Goal: Information Seeking & Learning: Learn about a topic

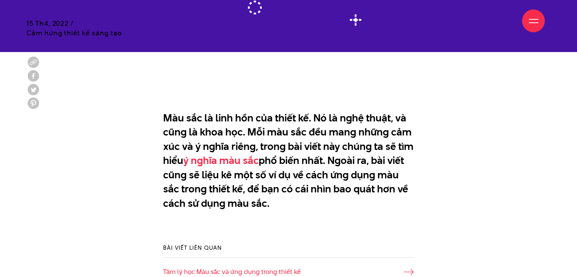
scroll to position [379, 0]
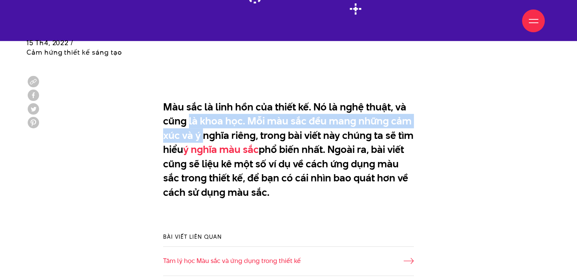
drag, startPoint x: 188, startPoint y: 126, endPoint x: 203, endPoint y: 134, distance: 16.8
click at [203, 134] on p "Màu sắc là linh hồn của thiết kế. Nó là nghệ thuật, và cũng là khoa học. Mỗi mà…" at bounding box center [288, 157] width 251 height 114
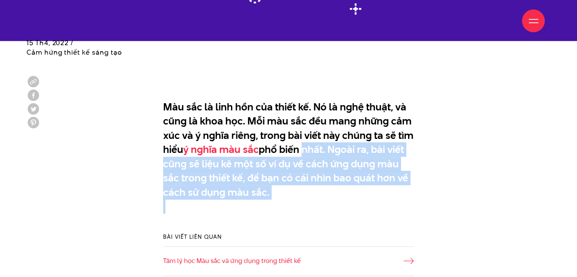
drag, startPoint x: 299, startPoint y: 148, endPoint x: 360, endPoint y: 202, distance: 82.0
click at [360, 202] on p "Màu sắc là linh hồn của thiết kế. Nó là nghệ thuật, và cũng là khoa học. Mỗi mà…" at bounding box center [288, 157] width 251 height 114
click at [360, 198] on p "Màu sắc là linh hồn của thiết kế. Nó là nghệ thuật, và cũng là khoa học. Mỗi mà…" at bounding box center [288, 157] width 251 height 114
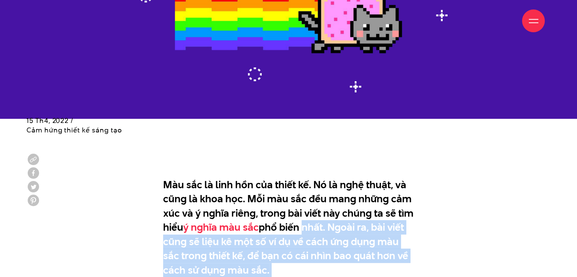
scroll to position [228, 0]
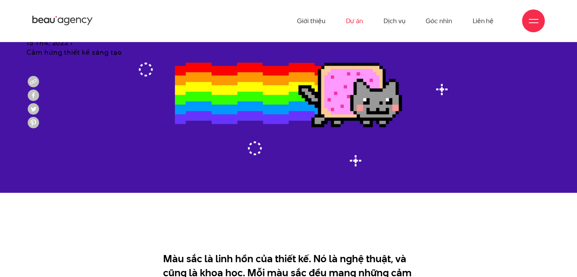
click at [361, 25] on link "Dự án" at bounding box center [354, 21] width 17 height 42
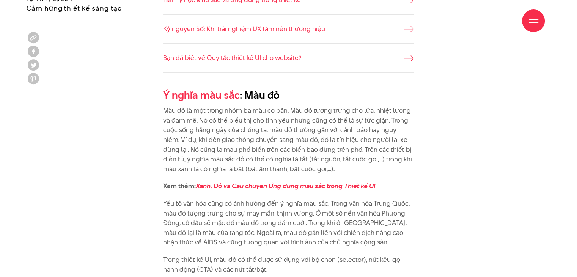
scroll to position [645, 0]
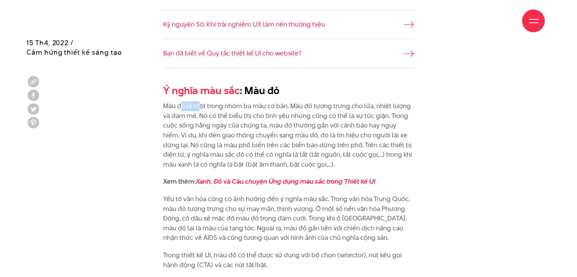
drag, startPoint x: 181, startPoint y: 103, endPoint x: 197, endPoint y: 106, distance: 16.2
click at [197, 106] on p "Màu đỏ là một trong nhóm ba màu cơ bản. Màu đỏ tượng trưng cho lửa, nhiệt lượng…" at bounding box center [288, 135] width 251 height 68
click at [301, 106] on p "Màu đỏ là một trong nhóm ba màu cơ bản. Màu đỏ tượng trưng cho lửa, nhiệt lượng…" at bounding box center [288, 135] width 251 height 68
click at [220, 111] on p "Màu đỏ là một trong nhóm ba màu cơ bản. Màu đỏ tượng trưng cho lửa, nhiệt lượng…" at bounding box center [288, 135] width 251 height 68
click at [208, 126] on p "Màu đỏ là một trong nhóm ba màu cơ bản. Màu đỏ tượng trưng cho lửa, nhiệt lượng…" at bounding box center [288, 135] width 251 height 68
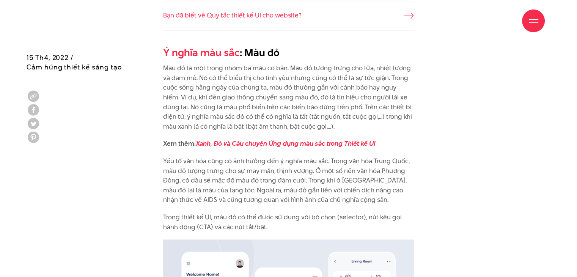
scroll to position [721, 0]
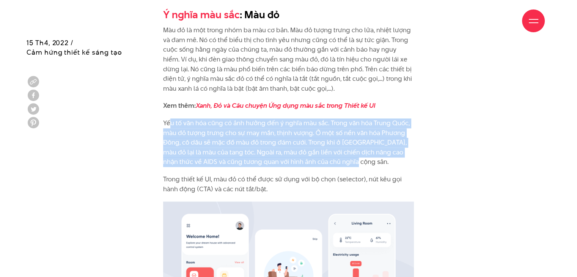
drag, startPoint x: 169, startPoint y: 127, endPoint x: 378, endPoint y: 162, distance: 211.9
click at [378, 162] on p "Yếu tố văn hóa cũng có ảnh hưởng đến ý nghĩa màu sắc. Trong văn hóa Trung Quốc,…" at bounding box center [288, 142] width 251 height 49
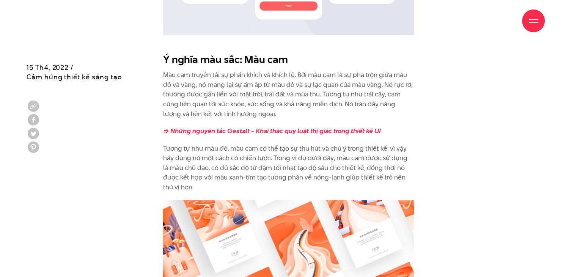
scroll to position [1062, 0]
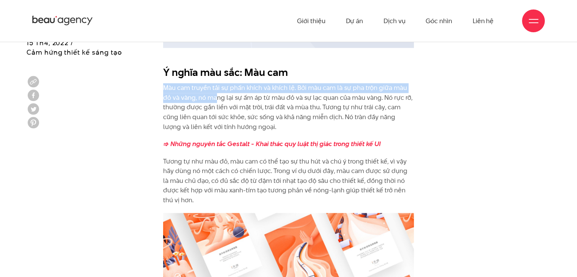
drag, startPoint x: 146, startPoint y: 88, endPoint x: 217, endPoint y: 99, distance: 72.2
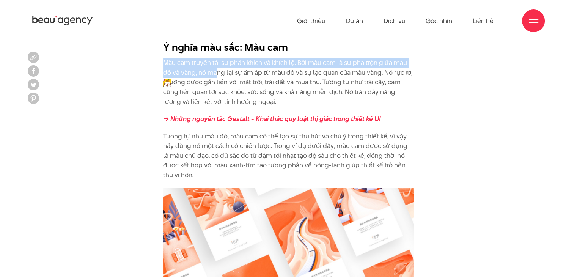
scroll to position [1100, 0]
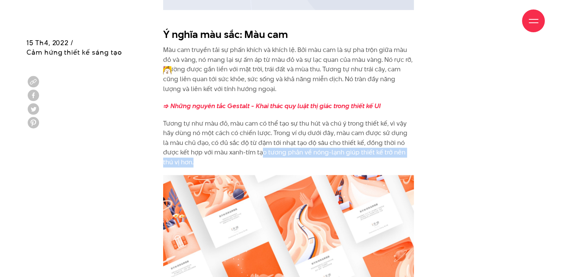
drag, startPoint x: 246, startPoint y: 157, endPoint x: 269, endPoint y: 159, distance: 22.9
click at [269, 159] on p "Tương tự như màu đỏ, màu cam có thể tạo sự thu hút và chú ý trong thiết kế, vì …" at bounding box center [288, 143] width 251 height 49
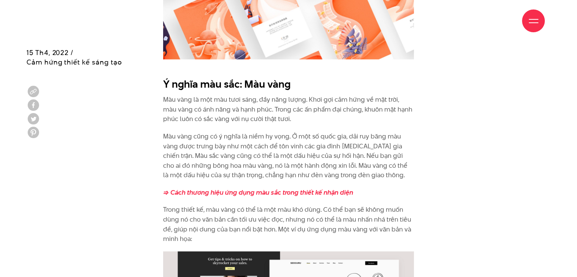
scroll to position [1480, 0]
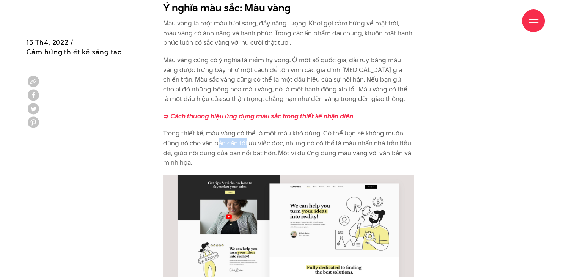
drag, startPoint x: 217, startPoint y: 140, endPoint x: 247, endPoint y: 141, distance: 29.6
click at [247, 141] on p "Trong thiết kế, màu vàng có thể là một màu khó dùng. Có thể bạn sẽ không muốn d…" at bounding box center [288, 148] width 251 height 39
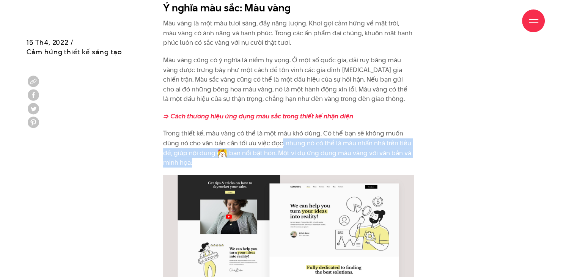
drag, startPoint x: 281, startPoint y: 142, endPoint x: 322, endPoint y: 160, distance: 44.7
click at [322, 160] on p "Trong thiết kế, màu vàng có thể là một màu khó dùng. Có thể bạn sẽ không muốn d…" at bounding box center [288, 148] width 251 height 39
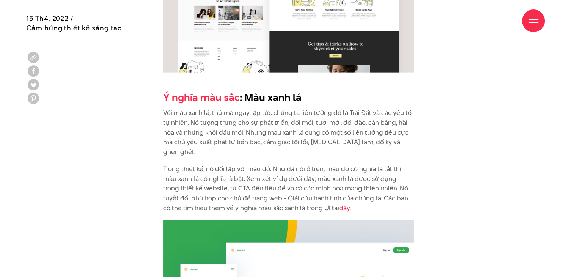
scroll to position [1783, 0]
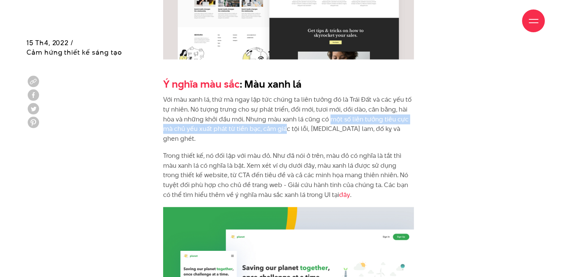
drag, startPoint x: 285, startPoint y: 125, endPoint x: 331, endPoint y: 123, distance: 46.3
click at [331, 123] on p "Với màu xanh lá, thứ mà ngay lập tức chúng ta liên tưởng đó là Trái Đất và các …" at bounding box center [288, 119] width 251 height 49
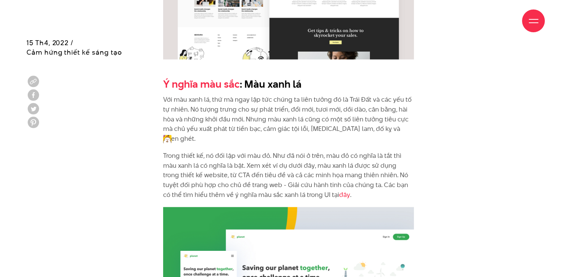
click at [330, 129] on p "Với màu xanh lá, thứ mà ngay lập tức chúng ta liên tưởng đó là Trái Đất và các …" at bounding box center [288, 119] width 251 height 49
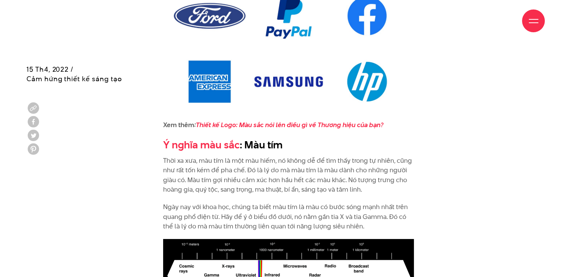
scroll to position [2415, 0]
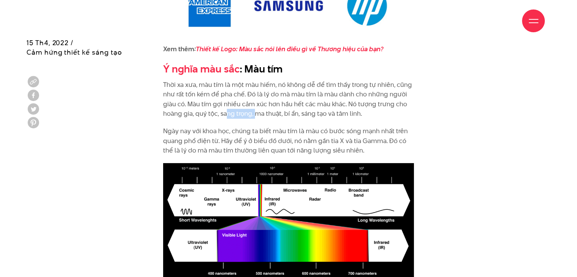
drag, startPoint x: 228, startPoint y: 104, endPoint x: 254, endPoint y: 105, distance: 26.2
click at [254, 105] on p "Thời xa xưa, màu tím là một màu hiếm, nó không dễ để tìm thấy trong tự nhiên, c…" at bounding box center [288, 99] width 251 height 39
drag, startPoint x: 285, startPoint y: 105, endPoint x: 286, endPoint y: 92, distance: 12.6
click at [286, 92] on p "Thời xa xưa, màu tím là một màu hiếm, nó không dễ để tìm thấy trong tự nhiên, c…" at bounding box center [288, 99] width 251 height 39
click at [261, 126] on p "Ngày nay với khoa học, chúng ta biết màu tím là màu có bước sóng mạnh nhất trên…" at bounding box center [288, 140] width 251 height 29
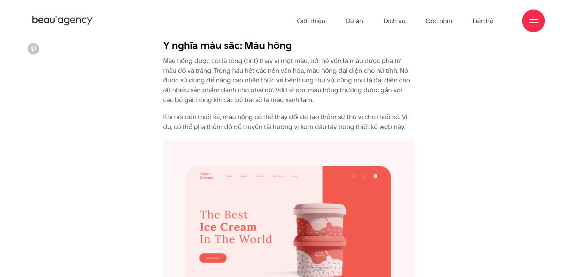
scroll to position [2871, 0]
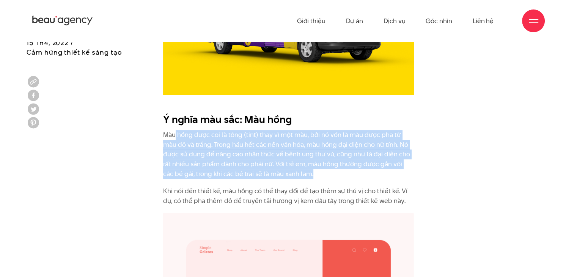
drag, startPoint x: 179, startPoint y: 128, endPoint x: 308, endPoint y: 163, distance: 134.0
click at [308, 163] on p "Màu hồng được coi là tông (tint) thay vì một màu, bởi nó vốn là màu được pha từ…" at bounding box center [288, 154] width 251 height 49
click at [310, 162] on p "Màu hồng được coi là tông (tint) thay vì một màu, bởi nó vốn là màu được pha từ…" at bounding box center [288, 154] width 251 height 49
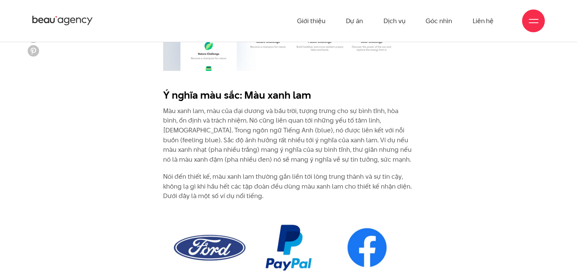
scroll to position [2036, 0]
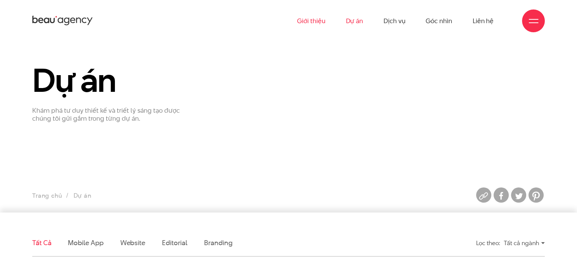
click at [312, 26] on link "Giới thiệu" at bounding box center [311, 21] width 28 height 42
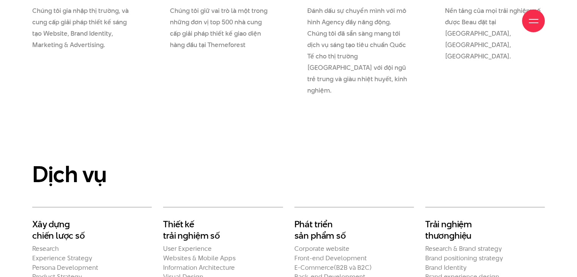
scroll to position [1255, 0]
